Goal: Information Seeking & Learning: Check status

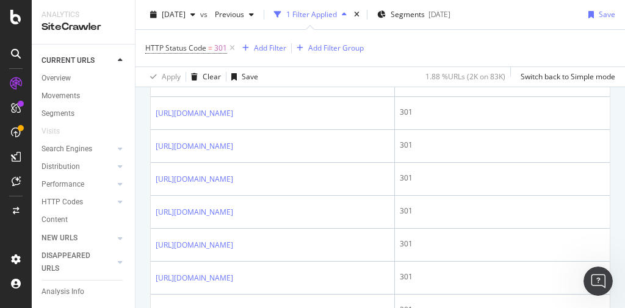
scroll to position [1417, 0]
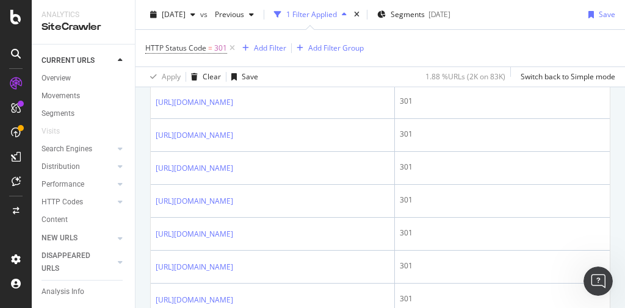
scroll to position [1436, 0]
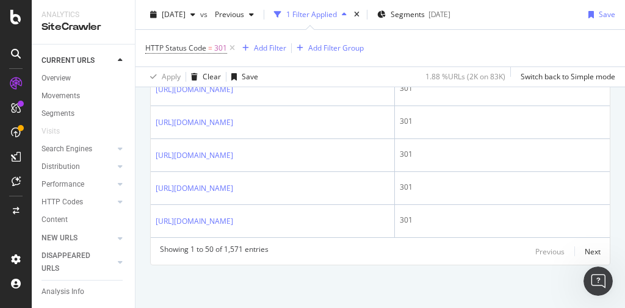
scroll to position [2205, 0]
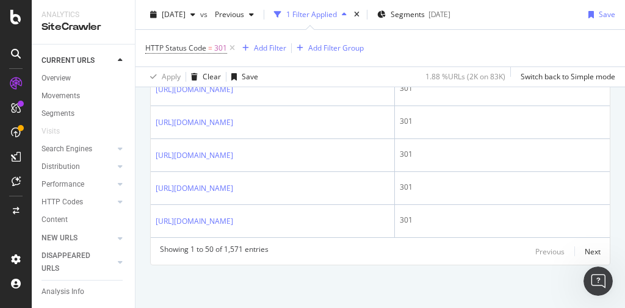
scroll to position [2401, 0]
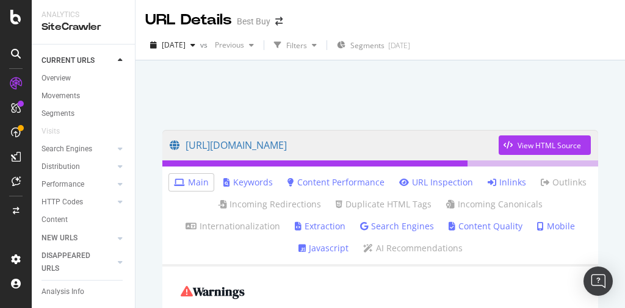
click at [501, 185] on link "Inlinks" at bounding box center [507, 182] width 38 height 12
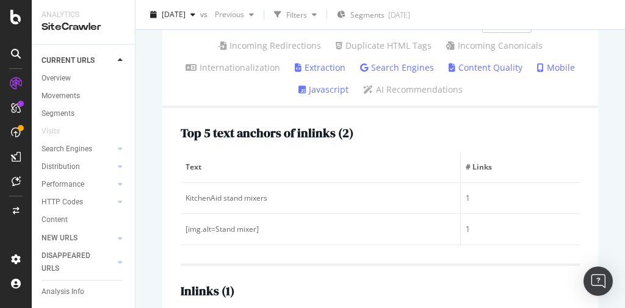
scroll to position [273, 0]
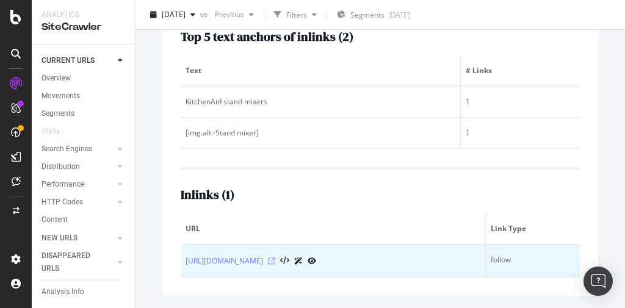
click at [275, 258] on icon at bounding box center [271, 261] width 7 height 7
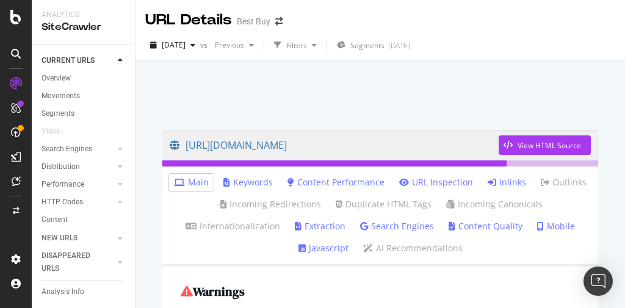
click at [495, 183] on link "Inlinks" at bounding box center [507, 182] width 38 height 12
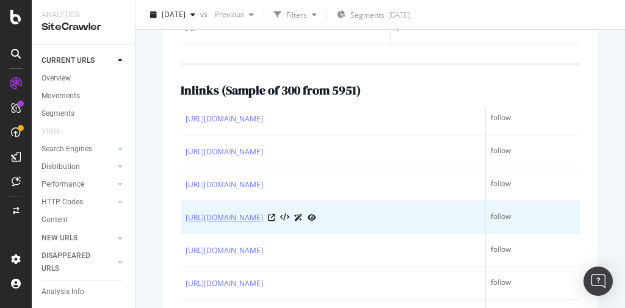
scroll to position [98, 0]
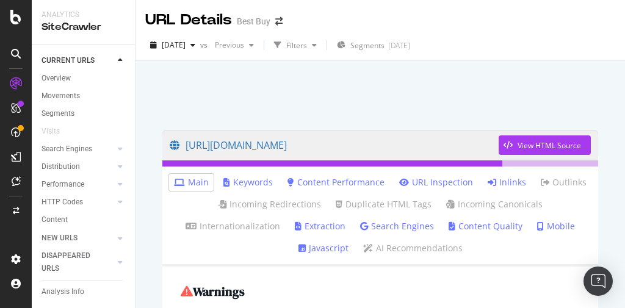
click at [511, 184] on link "Inlinks" at bounding box center [507, 182] width 38 height 12
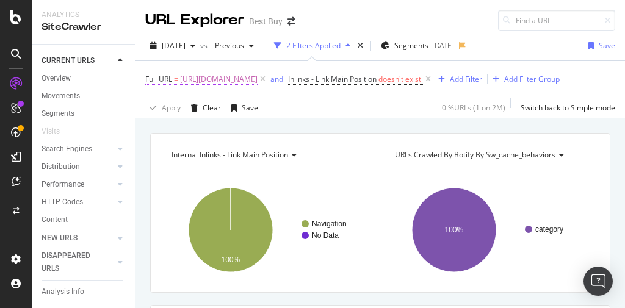
scroll to position [0, 340]
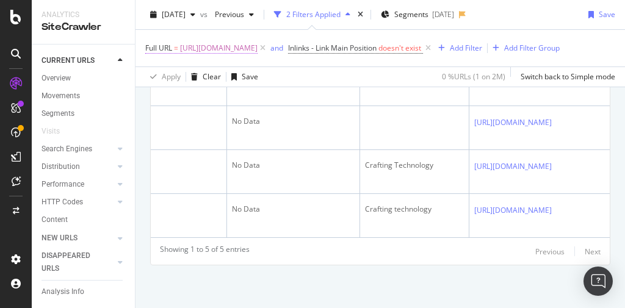
click at [258, 48] on span "[URL][DOMAIN_NAME]" at bounding box center [219, 48] width 78 height 17
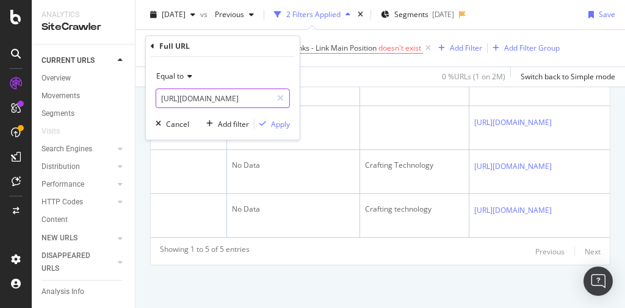
click at [230, 99] on input "[URL][DOMAIN_NAME]" at bounding box center [213, 99] width 115 height 20
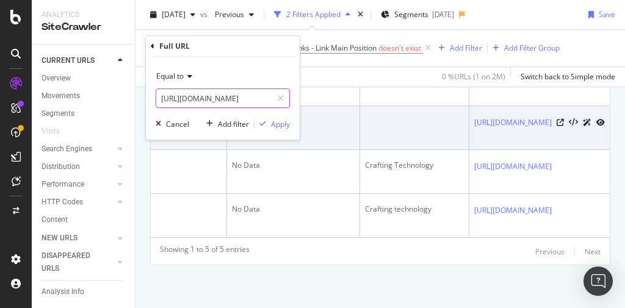
paste input "toys-games-crafts/games-puzzles-cards/pcmcat274200050008.c?id=pcmcat274200050008"
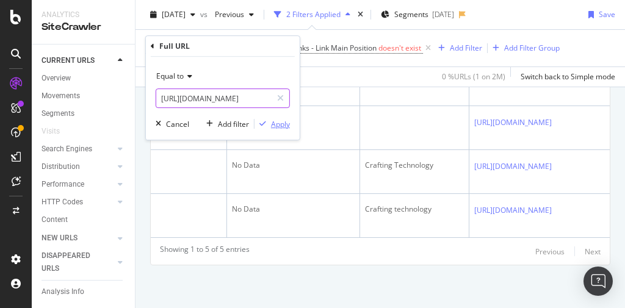
type input "[URL][DOMAIN_NAME]"
click at [279, 127] on div "Apply" at bounding box center [280, 124] width 19 height 10
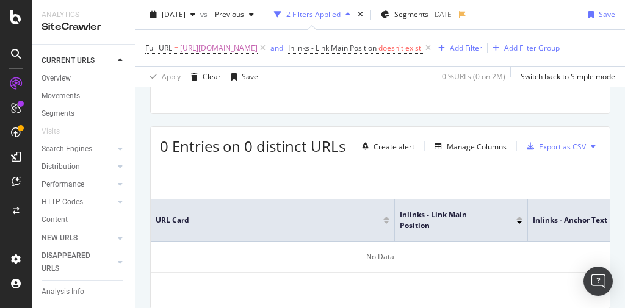
scroll to position [99, 0]
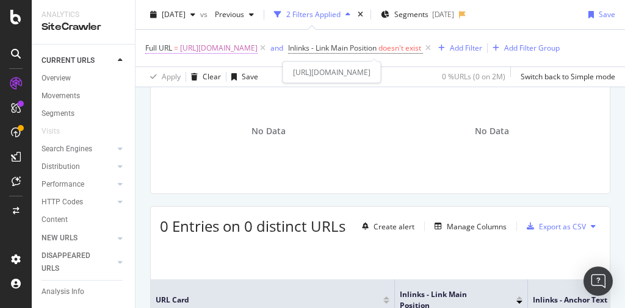
click at [217, 49] on span "[URL][DOMAIN_NAME]" at bounding box center [219, 48] width 78 height 17
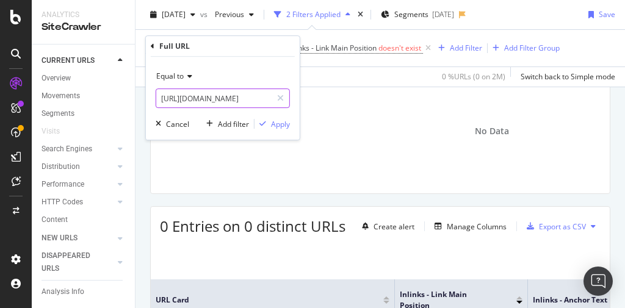
click at [221, 104] on input "[URL][DOMAIN_NAME]" at bounding box center [213, 99] width 115 height 20
paste input "[URL][DOMAIN_NAME]"
type input "[URL][DOMAIN_NAME]"
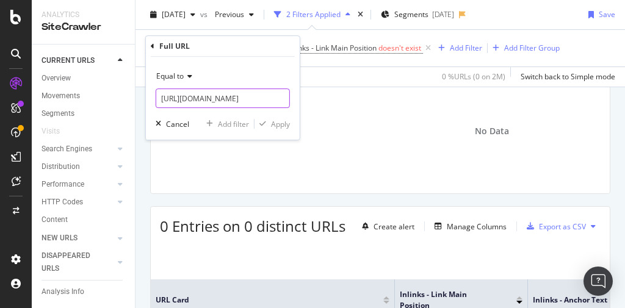
scroll to position [0, 305]
click at [275, 126] on div "Apply" at bounding box center [280, 124] width 19 height 10
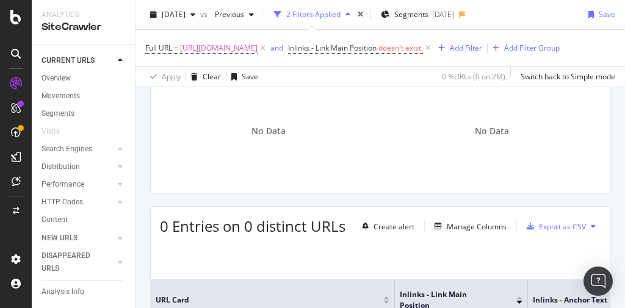
click at [457, 57] on div "Full URL = [URL][DOMAIN_NAME] and Inlinks - Link Main Position doesn't exist Ad…" at bounding box center [352, 48] width 415 height 17
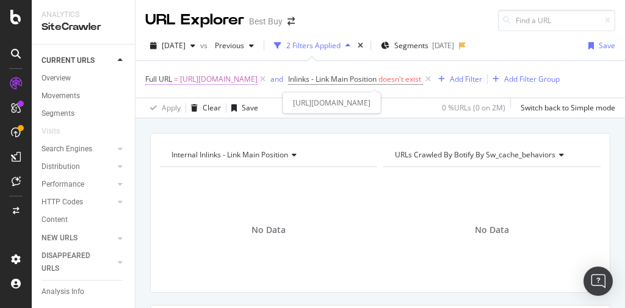
click at [258, 81] on span "[URL][DOMAIN_NAME]" at bounding box center [219, 79] width 78 height 17
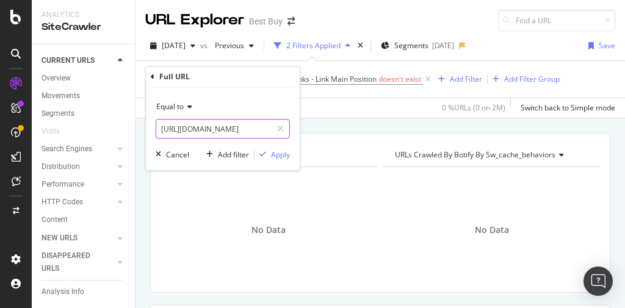
click at [176, 126] on input "[URL][DOMAIN_NAME]" at bounding box center [213, 129] width 115 height 20
paste input "games-puzzles-cards/puzzles-and-brainteasers/pcmcat274200050009.c?id=pcmcat2742…"
type input "[URL][DOMAIN_NAME]"
click at [280, 155] on div "Apply" at bounding box center [280, 155] width 19 height 10
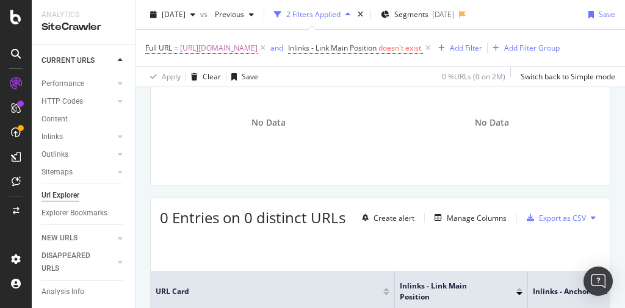
scroll to position [245, 0]
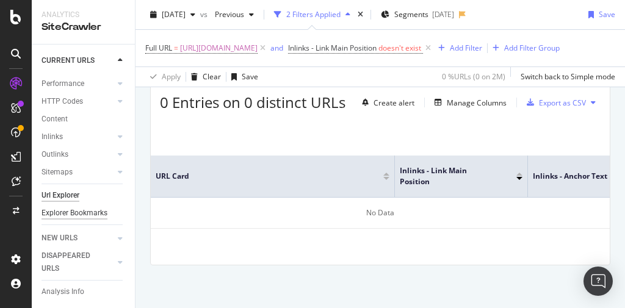
click at [57, 207] on div "Explorer Bookmarks" at bounding box center [75, 213] width 66 height 13
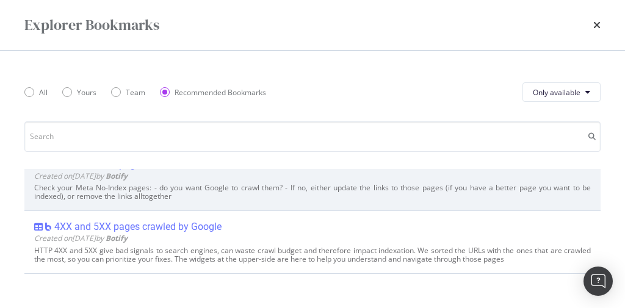
scroll to position [489, 0]
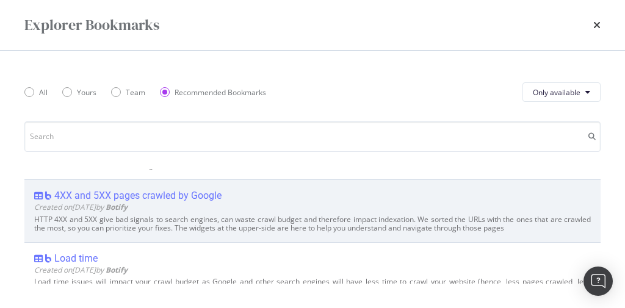
click at [145, 193] on div "4XX and 5XX pages crawled by Google" at bounding box center [137, 196] width 167 height 12
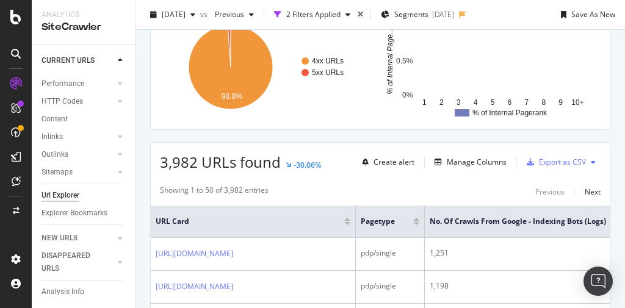
scroll to position [147, 0]
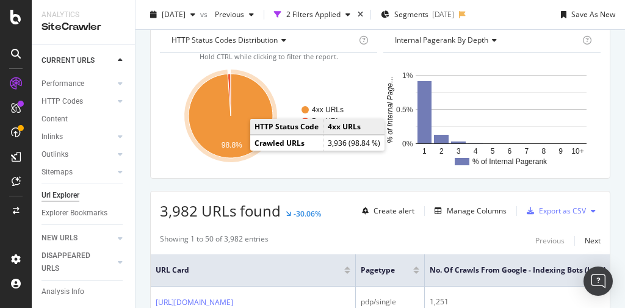
click at [238, 136] on icon "A chart." at bounding box center [231, 116] width 84 height 84
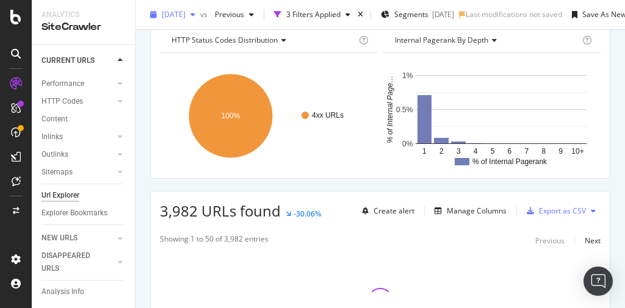
click at [186, 18] on span "[DATE]" at bounding box center [174, 14] width 24 height 10
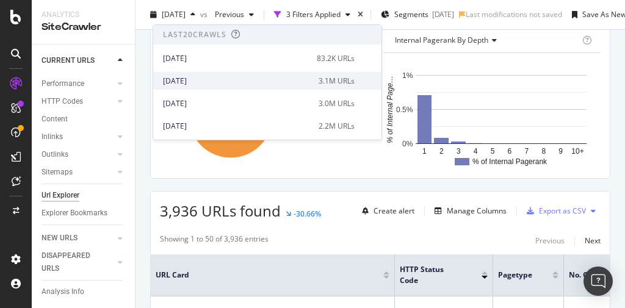
click at [197, 76] on div "[DATE]" at bounding box center [237, 81] width 148 height 11
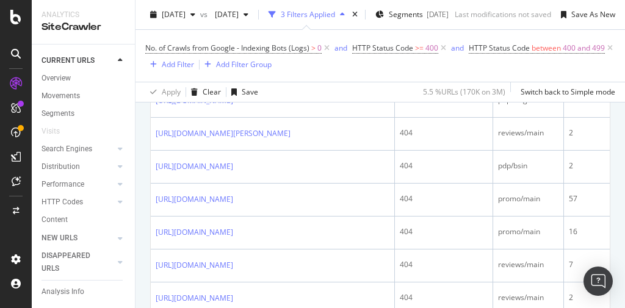
scroll to position [1745, 0]
